Goal: Transaction & Acquisition: Purchase product/service

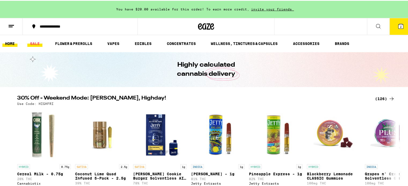
click at [34, 44] on link "SALE" at bounding box center [34, 43] width 15 height 6
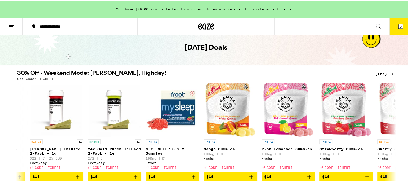
scroll to position [0, 1901]
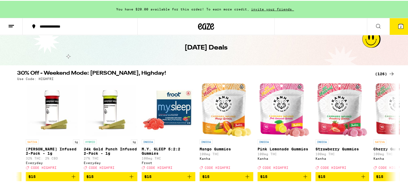
click at [349, 125] on img "Open page for Strawberry Gummies from Kanha" at bounding box center [342, 110] width 50 height 54
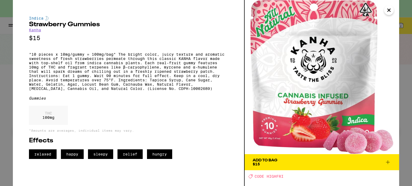
click at [343, 125] on img at bounding box center [321, 77] width 154 height 154
click at [388, 10] on icon "Close" at bounding box center [388, 10] width 3 height 3
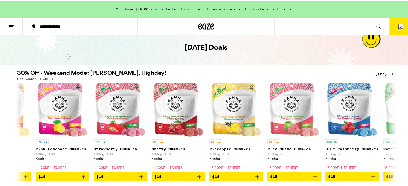
scroll to position [0, 2126]
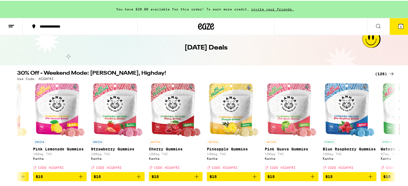
click at [136, 179] on icon "Add to bag" at bounding box center [138, 176] width 6 height 6
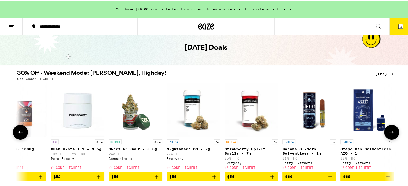
scroll to position [0, 6683]
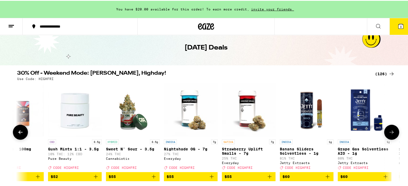
click at [209, 179] on icon "Add to bag" at bounding box center [211, 176] width 6 height 6
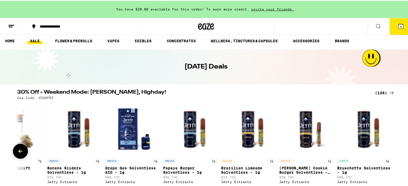
scroll to position [0, 0]
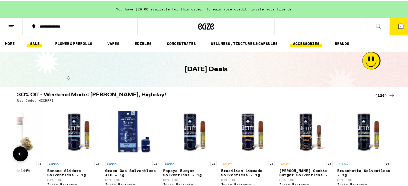
click at [309, 43] on link "ACCESSORIES" at bounding box center [306, 43] width 32 height 6
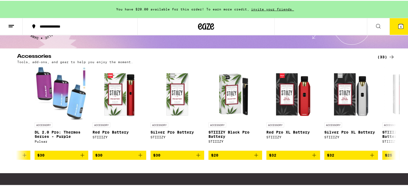
scroll to position [0, 1490]
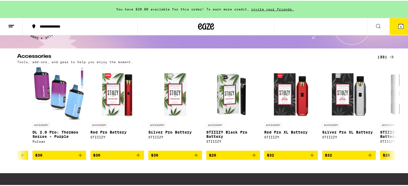
click at [253, 156] on icon "Add to bag" at bounding box center [254, 154] width 6 height 6
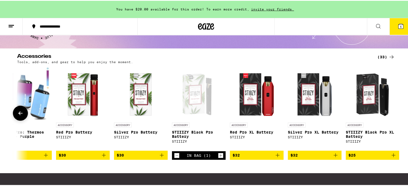
scroll to position [0, 1533]
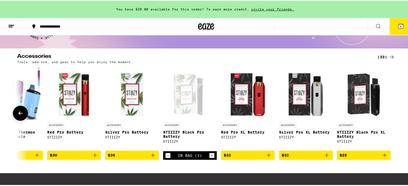
click at [165, 158] on icon "Decrement" at bounding box center [167, 155] width 5 height 6
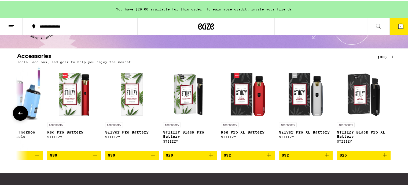
click at [377, 158] on span "$25" at bounding box center [363, 154] width 48 height 6
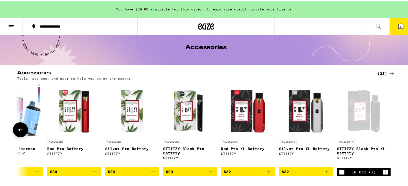
scroll to position [0, 0]
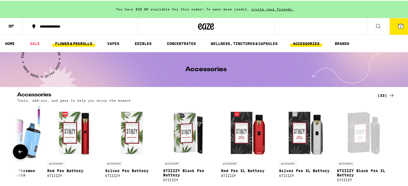
click at [74, 43] on link "FLOWER & PREROLLS" at bounding box center [73, 43] width 43 height 6
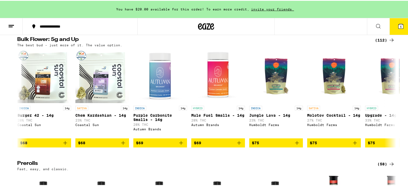
scroll to position [0, 3998]
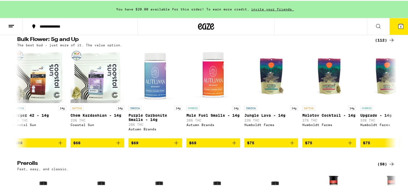
click at [175, 144] on icon "Add to bag" at bounding box center [176, 142] width 4 height 4
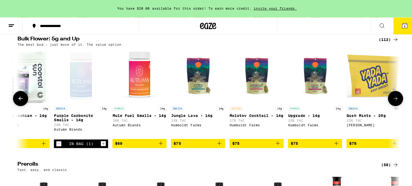
scroll to position [0, 4080]
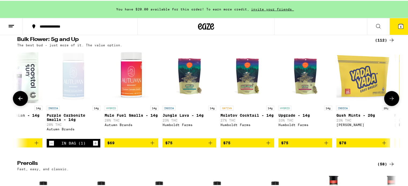
click at [393, 24] on button "6" at bounding box center [400, 25] width 23 height 17
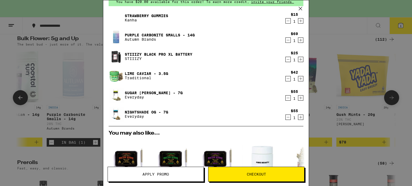
scroll to position [26, 0]
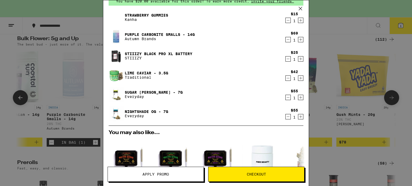
click at [141, 120] on div "Nightshade OG - 7g Everyday" at bounding box center [196, 113] width 174 height 15
click at [146, 114] on p "Everyday" at bounding box center [146, 116] width 43 height 4
click at [141, 110] on link "Nightshade OG - 7g" at bounding box center [146, 112] width 43 height 4
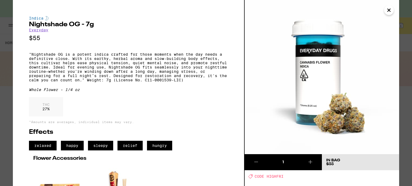
click at [388, 10] on icon "Close" at bounding box center [388, 10] width 3 height 3
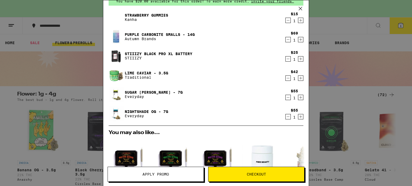
click at [142, 92] on link "Sugar [PERSON_NAME] - 7g" at bounding box center [154, 92] width 58 height 4
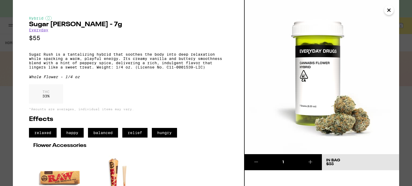
click at [388, 10] on icon "Close" at bounding box center [388, 10] width 3 height 3
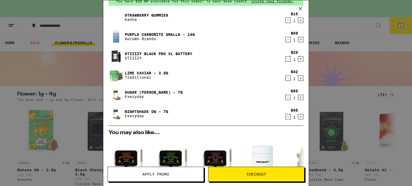
click at [285, 118] on icon "Decrement" at bounding box center [287, 117] width 5 height 6
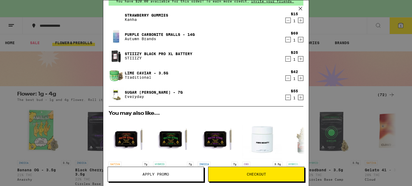
click at [155, 75] on p "Traditional" at bounding box center [146, 77] width 43 height 4
click at [145, 75] on link "Lime Caviar - 3.5g" at bounding box center [146, 73] width 43 height 4
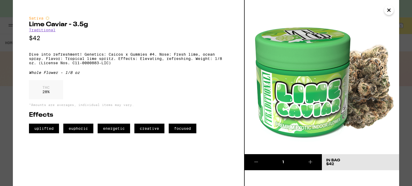
click at [388, 10] on icon "Close" at bounding box center [388, 10] width 3 height 3
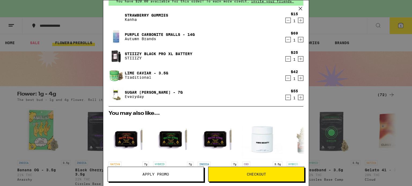
click at [286, 78] on icon "Decrement" at bounding box center [287, 78] width 3 height 0
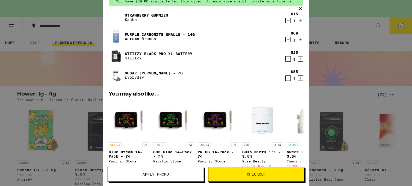
click at [301, 6] on icon at bounding box center [300, 9] width 8 height 8
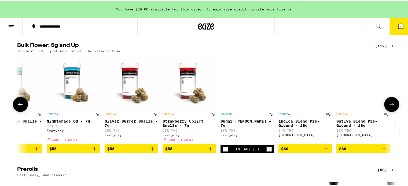
scroll to position [0, 3150]
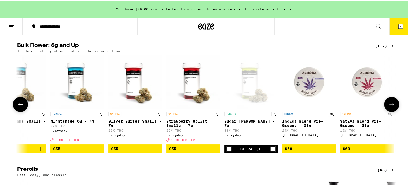
click at [96, 151] on icon "Add to bag" at bounding box center [98, 148] width 6 height 6
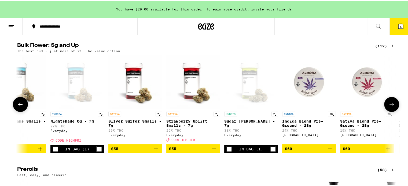
click at [397, 26] on icon at bounding box center [400, 25] width 6 height 6
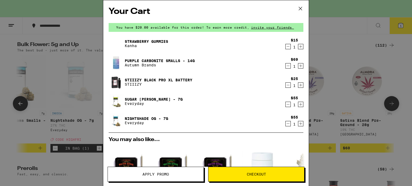
click at [163, 173] on span "Apply Promo" at bounding box center [155, 175] width 27 height 4
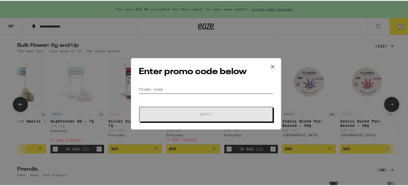
click at [144, 86] on input "Promo Code" at bounding box center [206, 89] width 135 height 8
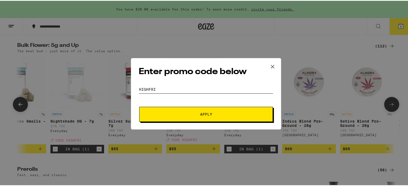
type input "HIGHFRI"
click at [208, 114] on span "Apply" at bounding box center [206, 114] width 12 height 4
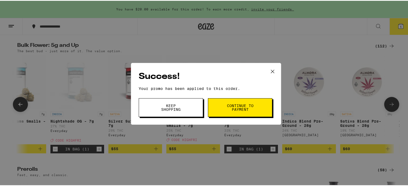
click at [247, 104] on span "Continue to payment" at bounding box center [239, 107] width 27 height 8
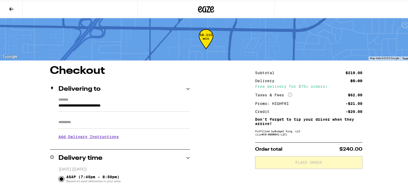
click at [9, 6] on icon at bounding box center [11, 8] width 6 height 6
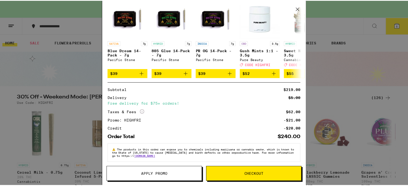
scroll to position [152, 0]
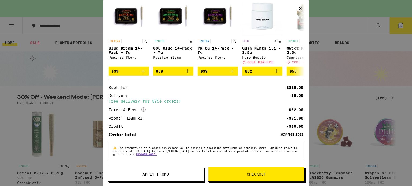
click at [256, 171] on button "Checkout" at bounding box center [256, 174] width 96 height 15
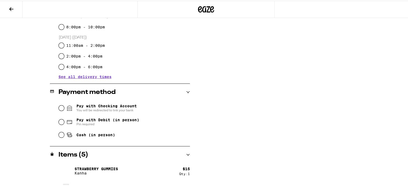
scroll to position [165, 0]
click at [59, 135] on input "Cash (in person)" at bounding box center [61, 133] width 5 height 5
radio input "true"
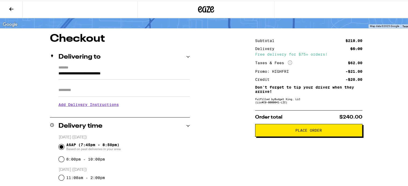
scroll to position [31, 0]
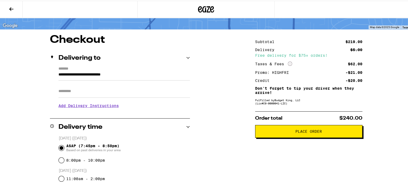
click at [299, 135] on button "Place Order" at bounding box center [308, 130] width 107 height 13
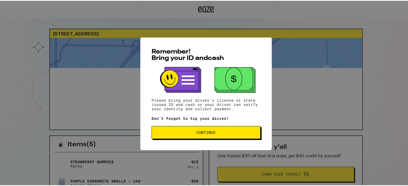
click at [214, 138] on button "Continue" at bounding box center [205, 131] width 109 height 13
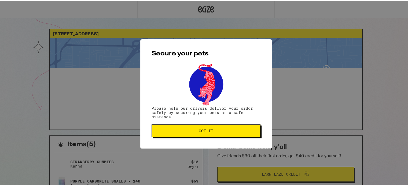
click at [205, 128] on button "Got it" at bounding box center [205, 130] width 109 height 13
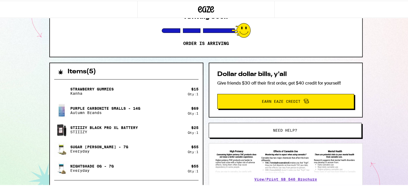
scroll to position [71, 0]
